Goal: Task Accomplishment & Management: Manage account settings

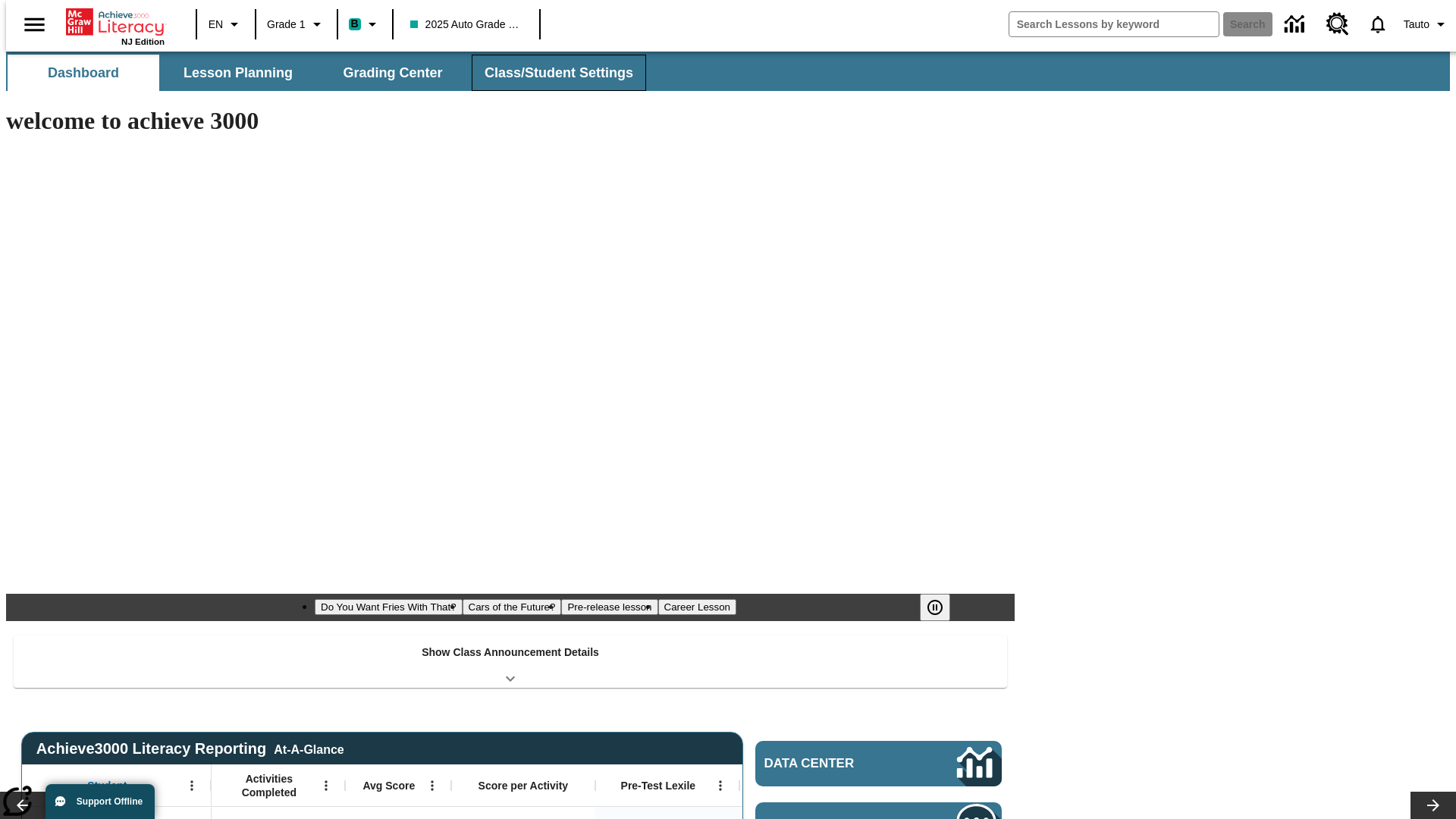
click at [550, 73] on span "Class/Student Settings" at bounding box center [558, 73] width 149 height 18
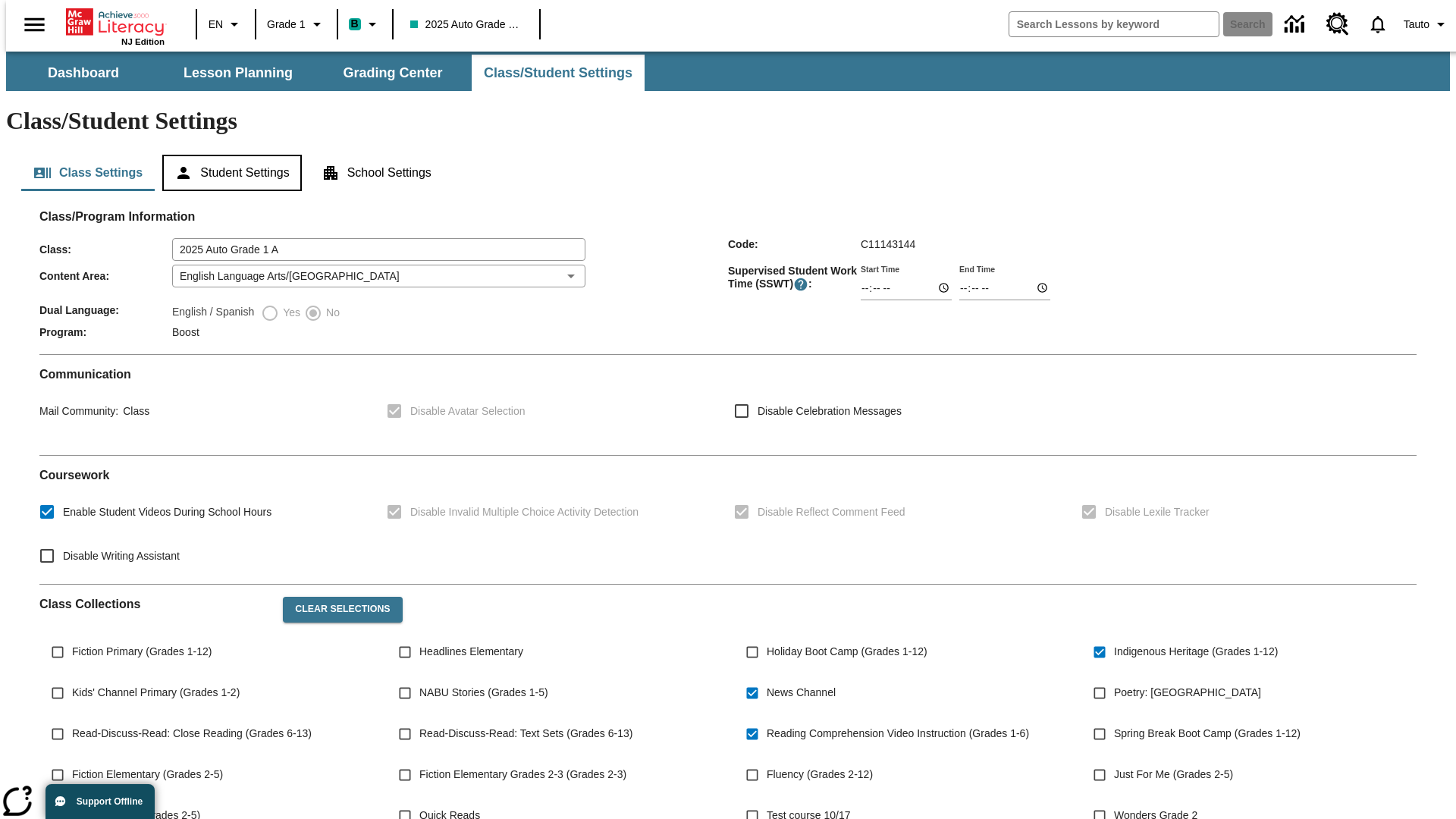
click at [228, 155] on button "Student Settings" at bounding box center [231, 173] width 139 height 36
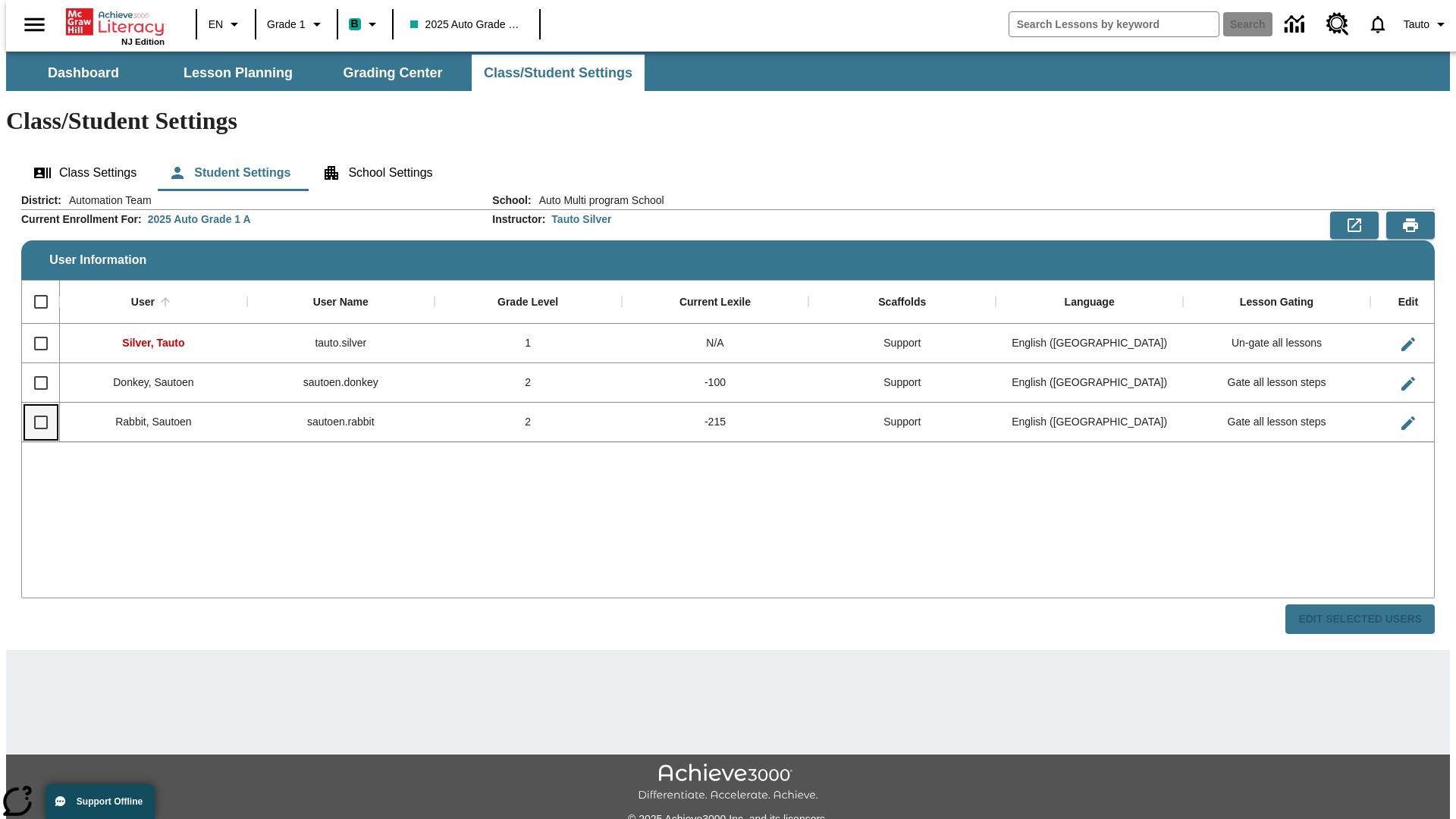
click at [34, 407] on input "Select row" at bounding box center [41, 423] width 32 height 32
checkbox input "true"
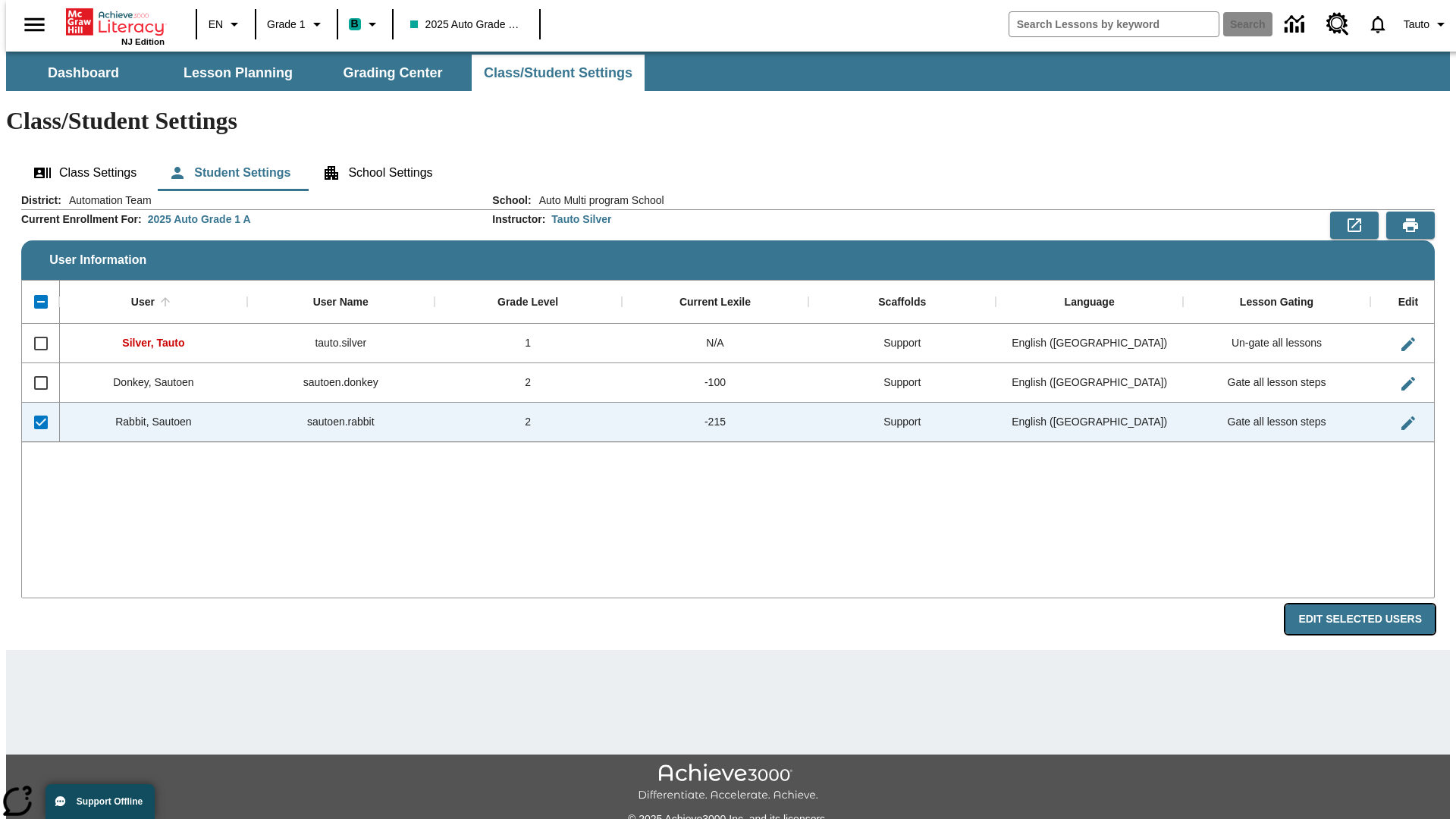
click at [1372, 604] on button "Edit Selected Users" at bounding box center [1360, 619] width 149 height 30
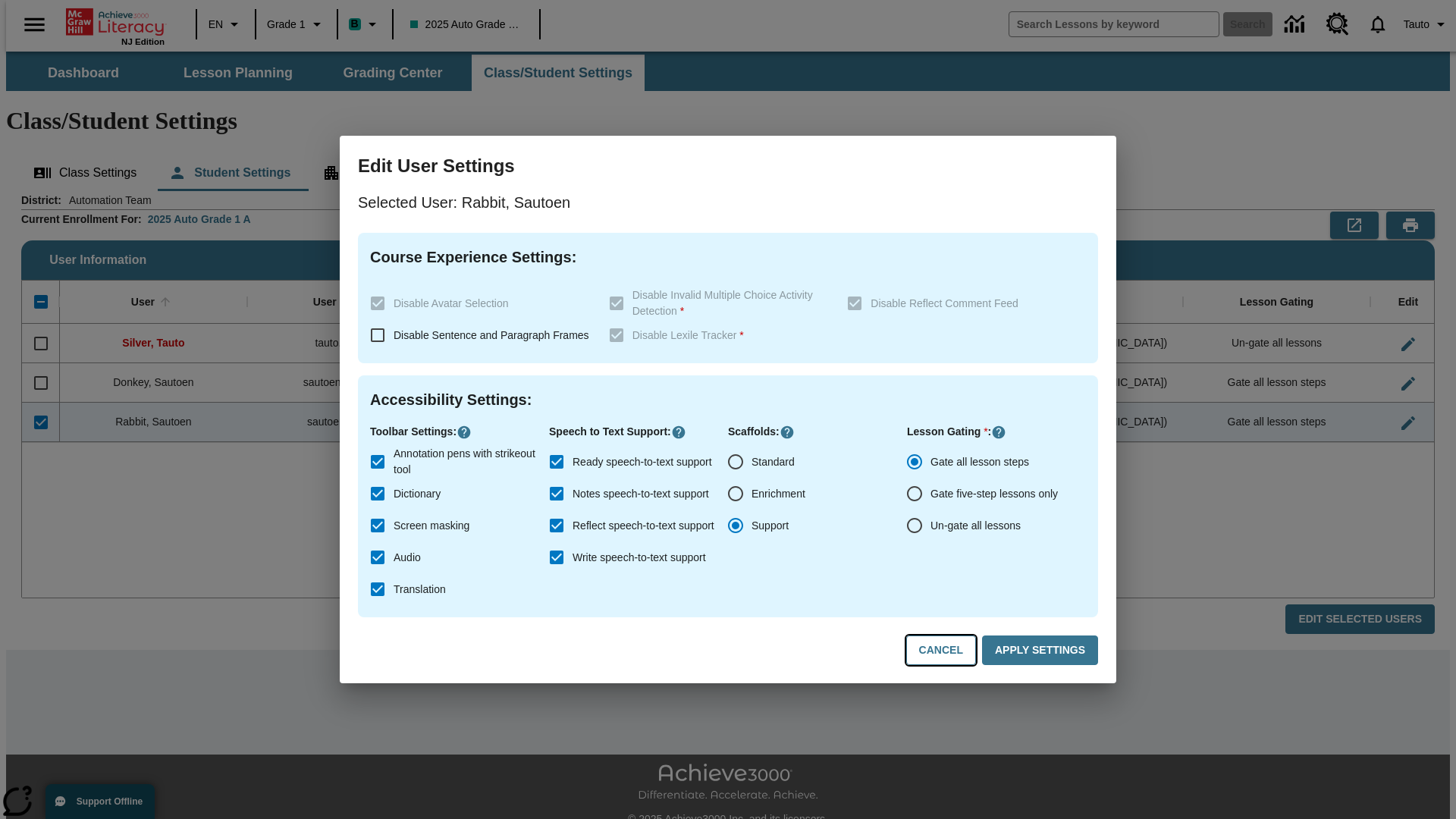
click at [948, 651] on button "Cancel" at bounding box center [941, 650] width 70 height 30
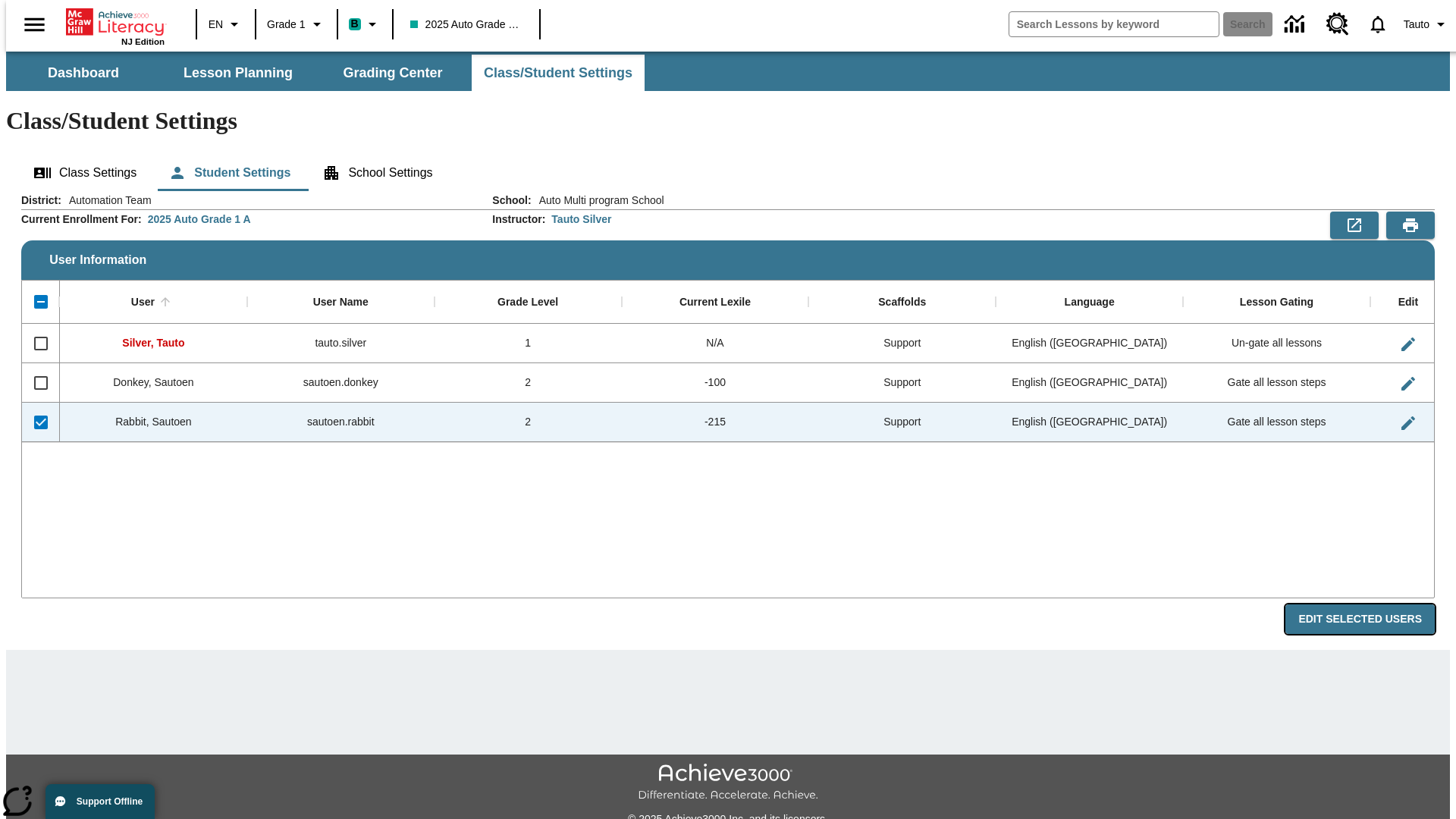
click at [1372, 604] on button "Edit Selected Users" at bounding box center [1360, 619] width 149 height 30
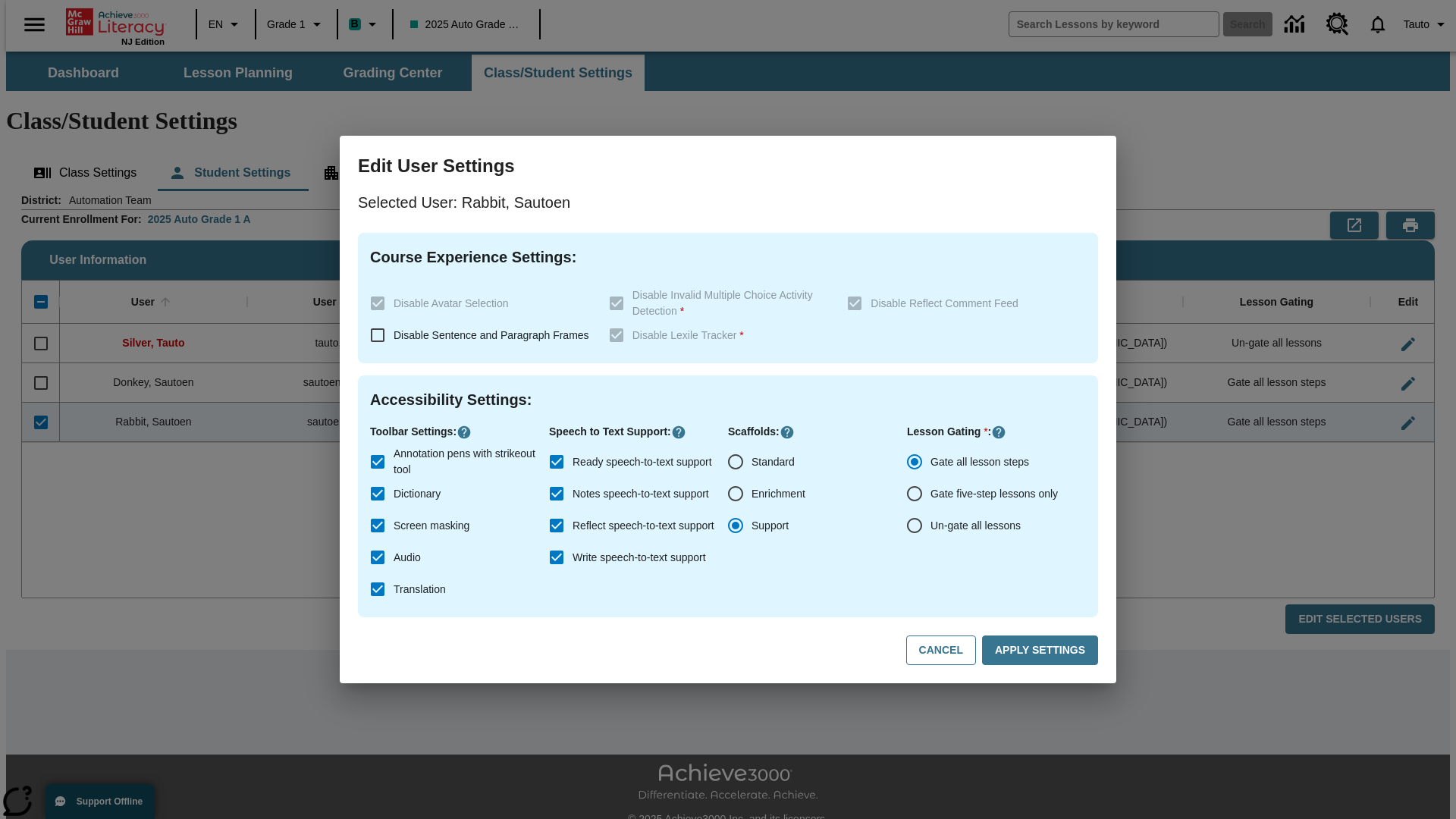
click at [557, 462] on input "Ready speech-to-text support" at bounding box center [557, 462] width 32 height 32
checkbox input "false"
click at [1043, 651] on button "Apply Settings" at bounding box center [1040, 650] width 116 height 30
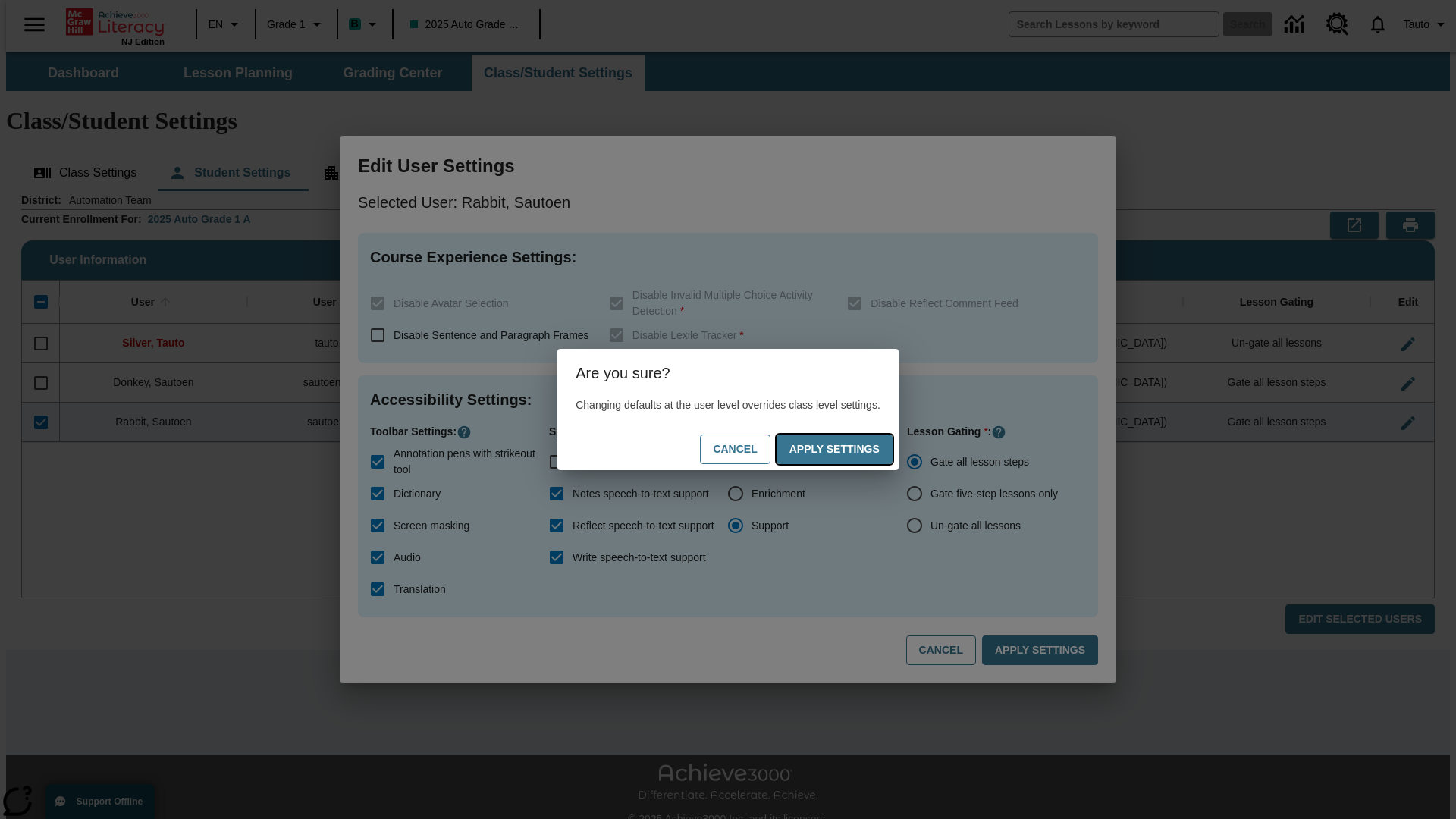
click at [849, 449] on button "Apply Settings" at bounding box center [834, 449] width 116 height 30
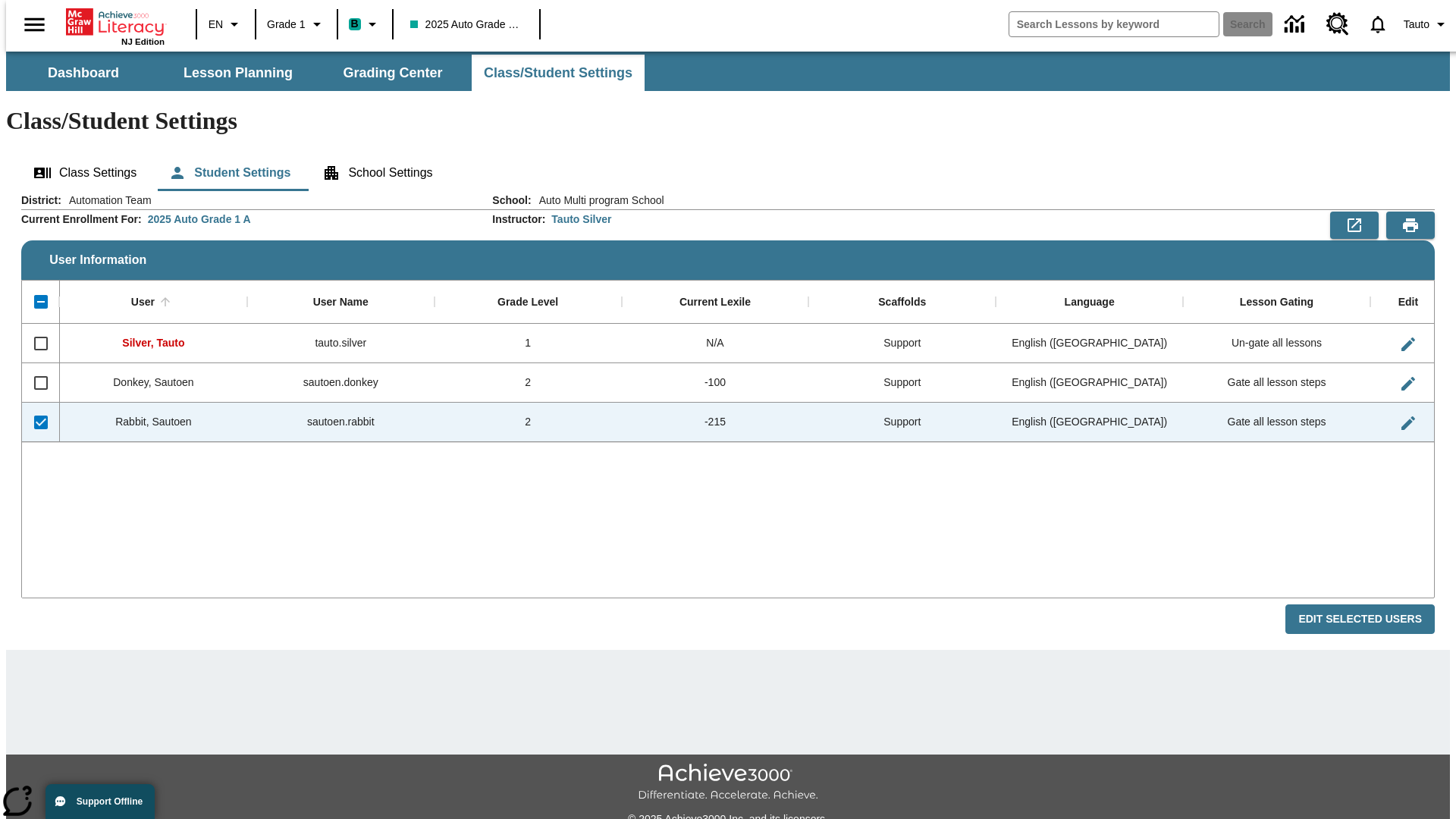
checkbox input "false"
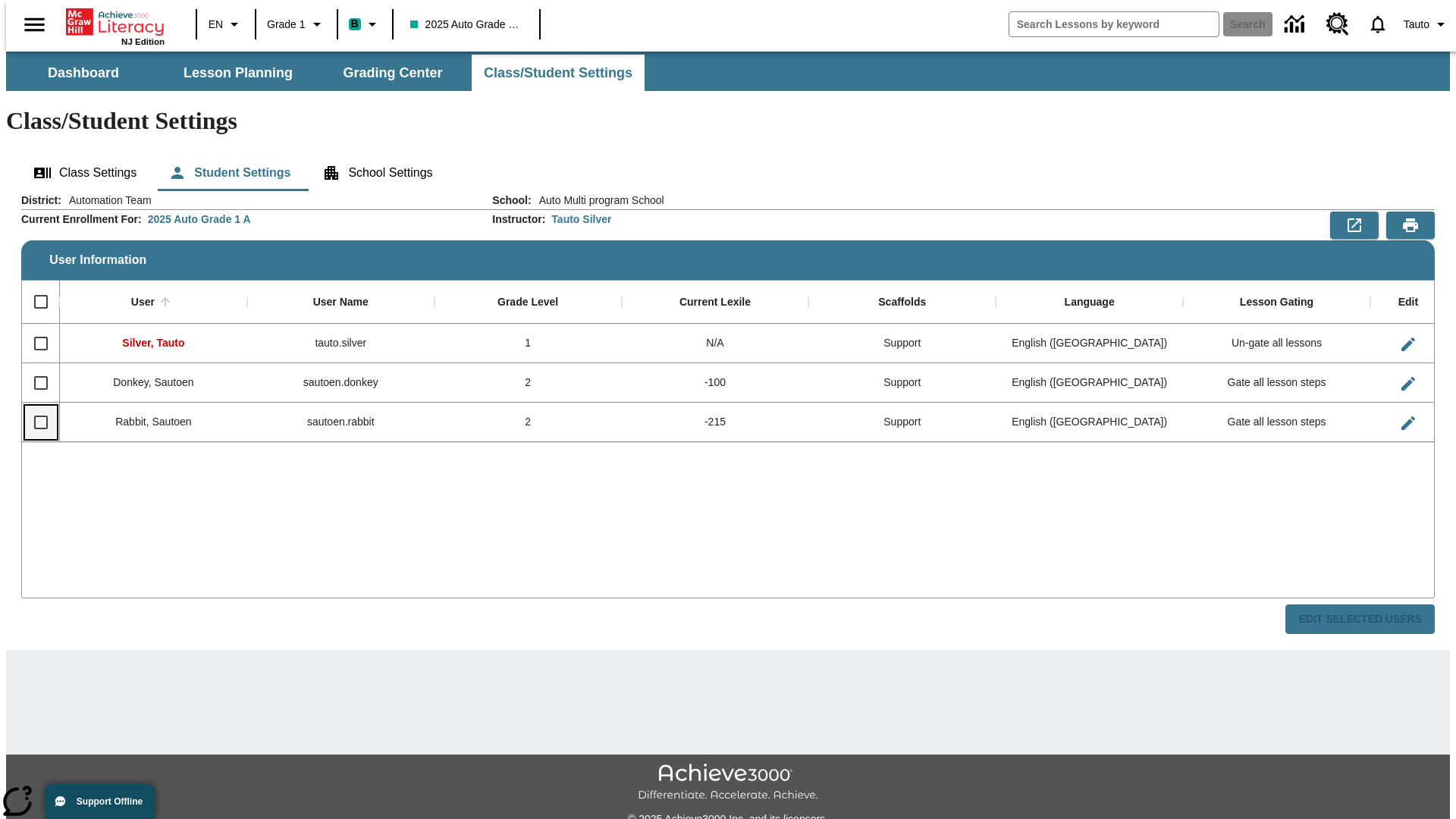
click at [34, 407] on input "Select row" at bounding box center [41, 423] width 32 height 32
checkbox input "true"
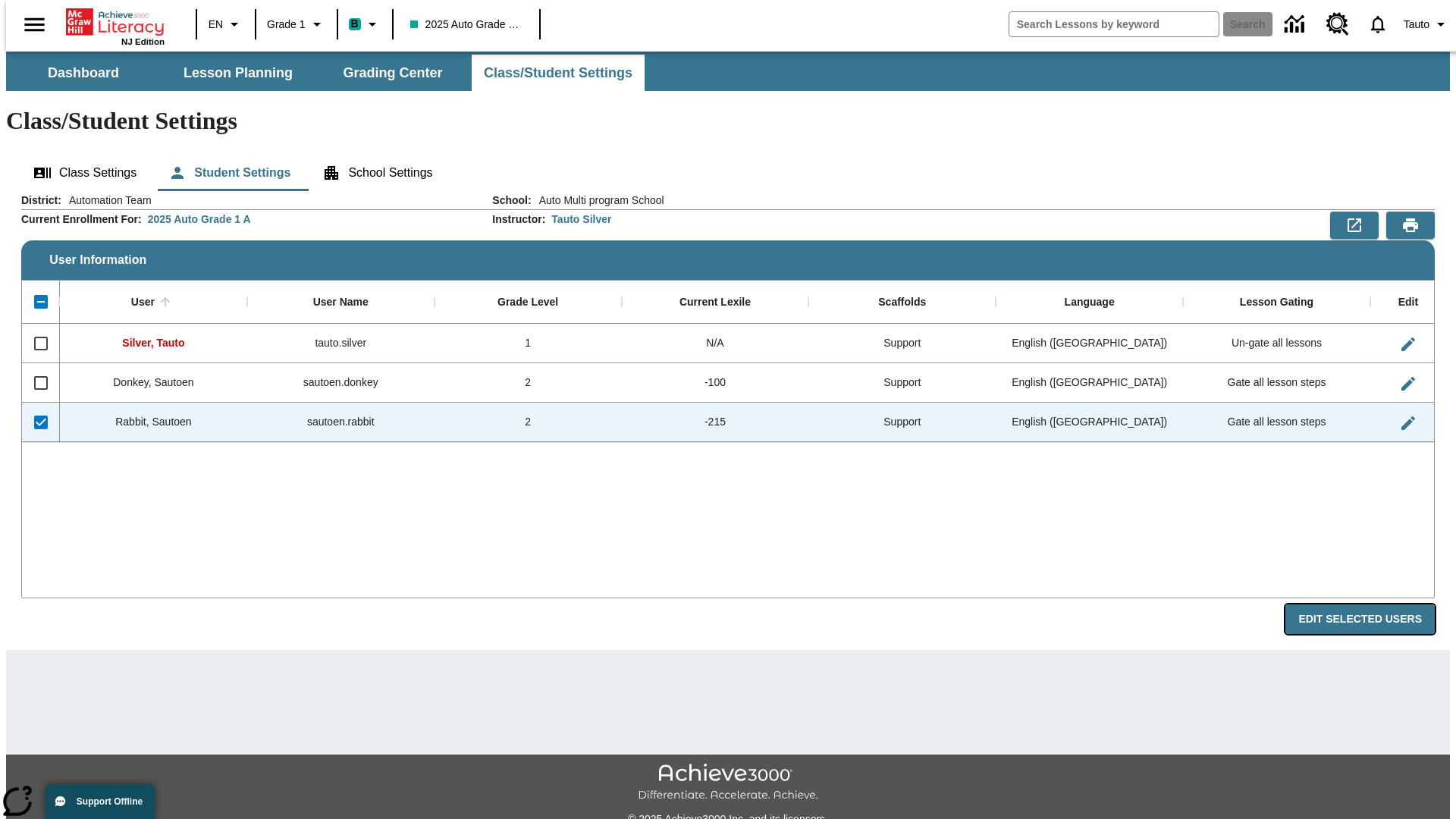
click at [1372, 604] on button "Edit Selected Users" at bounding box center [1360, 619] width 149 height 30
